Goal: Information Seeking & Learning: Learn about a topic

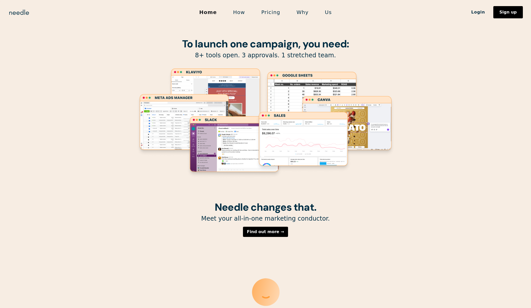
click at [243, 14] on link "How" at bounding box center [239, 12] width 28 height 11
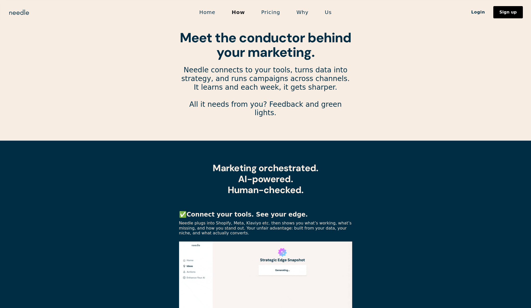
click at [273, 12] on link "Pricing" at bounding box center [270, 12] width 35 height 11
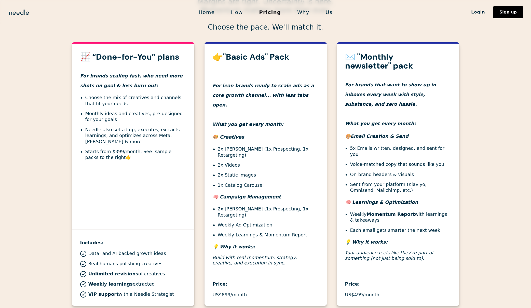
scroll to position [225, 0]
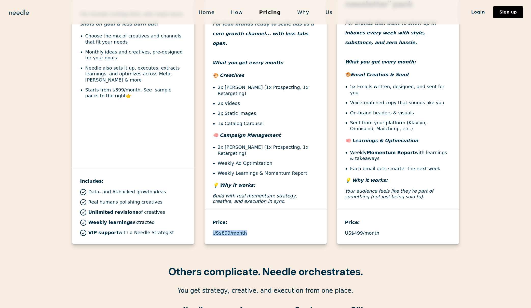
drag, startPoint x: 212, startPoint y: 223, endPoint x: 246, endPoint y: 223, distance: 33.8
click at [246, 230] on div "US$899/month" at bounding box center [265, 233] width 106 height 6
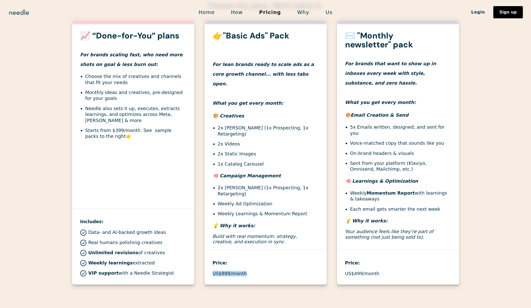
scroll to position [182, 0]
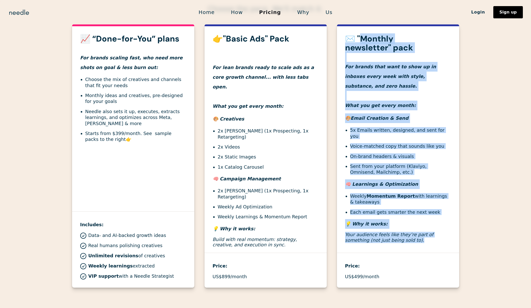
drag, startPoint x: 358, startPoint y: 34, endPoint x: 398, endPoint y: 235, distance: 204.9
click at [398, 235] on div "✉️ "Monthly newsletter" pack For brands that want to show up in inboxes every w…" at bounding box center [398, 140] width 122 height 213
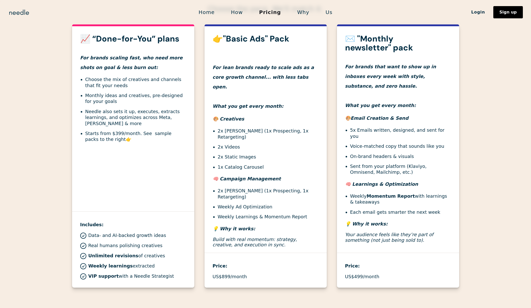
click at [417, 129] on li "5x Emails written, designed, and sent for you" at bounding box center [400, 133] width 101 height 12
drag, startPoint x: 349, startPoint y: 128, endPoint x: 446, endPoint y: 130, distance: 96.7
click at [446, 130] on ul "5x Emails written, designed, and sent for you Voice-matched copy that sounds li…" at bounding box center [398, 151] width 106 height 48
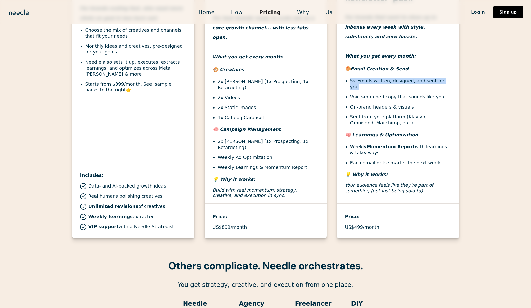
scroll to position [222, 0]
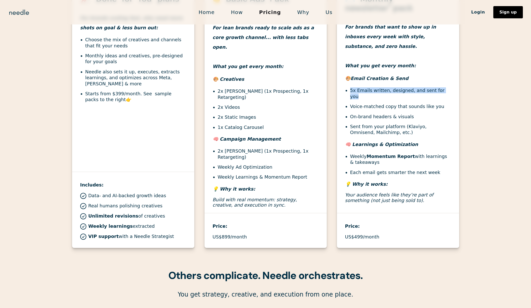
click at [351, 91] on li "5x Emails written, designed, and sent for you" at bounding box center [400, 93] width 101 height 12
drag, startPoint x: 351, startPoint y: 91, endPoint x: 408, endPoint y: 92, distance: 57.5
click at [408, 92] on li "5x Emails written, designed, and sent for you" at bounding box center [400, 93] width 101 height 12
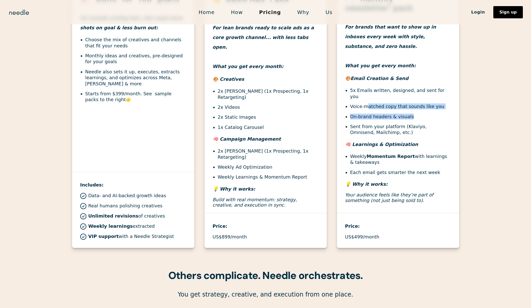
drag, startPoint x: 367, startPoint y: 100, endPoint x: 421, endPoint y: 112, distance: 56.1
click at [422, 112] on ul "5x Emails written, designed, and sent for you Voice-matched copy that sounds li…" at bounding box center [398, 111] width 106 height 48
click at [391, 132] on div "✉️ "Monthly newsletter" pack For brands that want to show up in inboxes every w…" at bounding box center [398, 101] width 122 height 213
click at [385, 125] on li "Sent from your platform (Klaviyo, Omnisend, Mailchimp, etc.)" at bounding box center [400, 129] width 101 height 12
drag, startPoint x: 346, startPoint y: 228, endPoint x: 386, endPoint y: 229, distance: 40.2
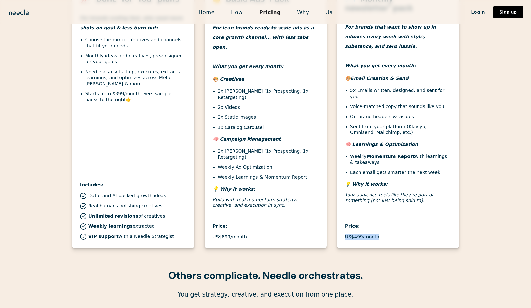
click at [386, 234] on div "US$499/month" at bounding box center [398, 237] width 106 height 6
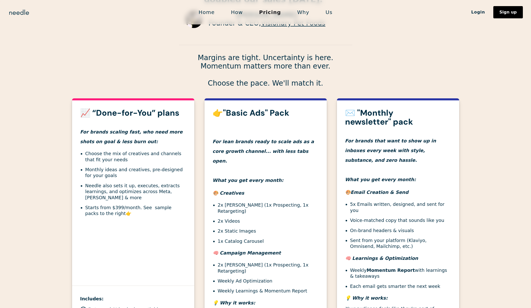
scroll to position [184, 0]
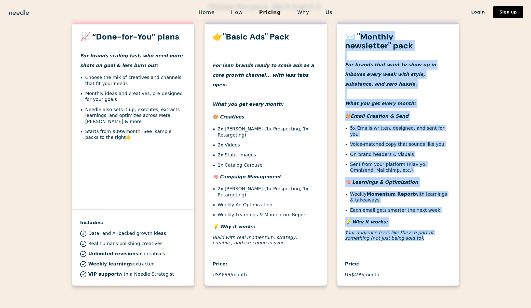
drag, startPoint x: 358, startPoint y: 36, endPoint x: 382, endPoint y: 237, distance: 202.5
click at [382, 237] on div "✉️ "Monthly newsletter" pack For brands that want to show up in inboxes every w…" at bounding box center [398, 138] width 122 height 213
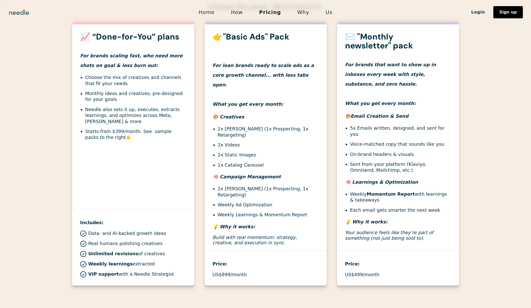
click at [210, 126] on div "👉"Basic Ads" Pack For lean brands ready to scale ads as a core growth channel..…" at bounding box center [265, 141] width 122 height 218
click at [276, 37] on strong "👉"Basic Ads" Pack" at bounding box center [250, 36] width 77 height 11
